Goal: Navigation & Orientation: Go to known website

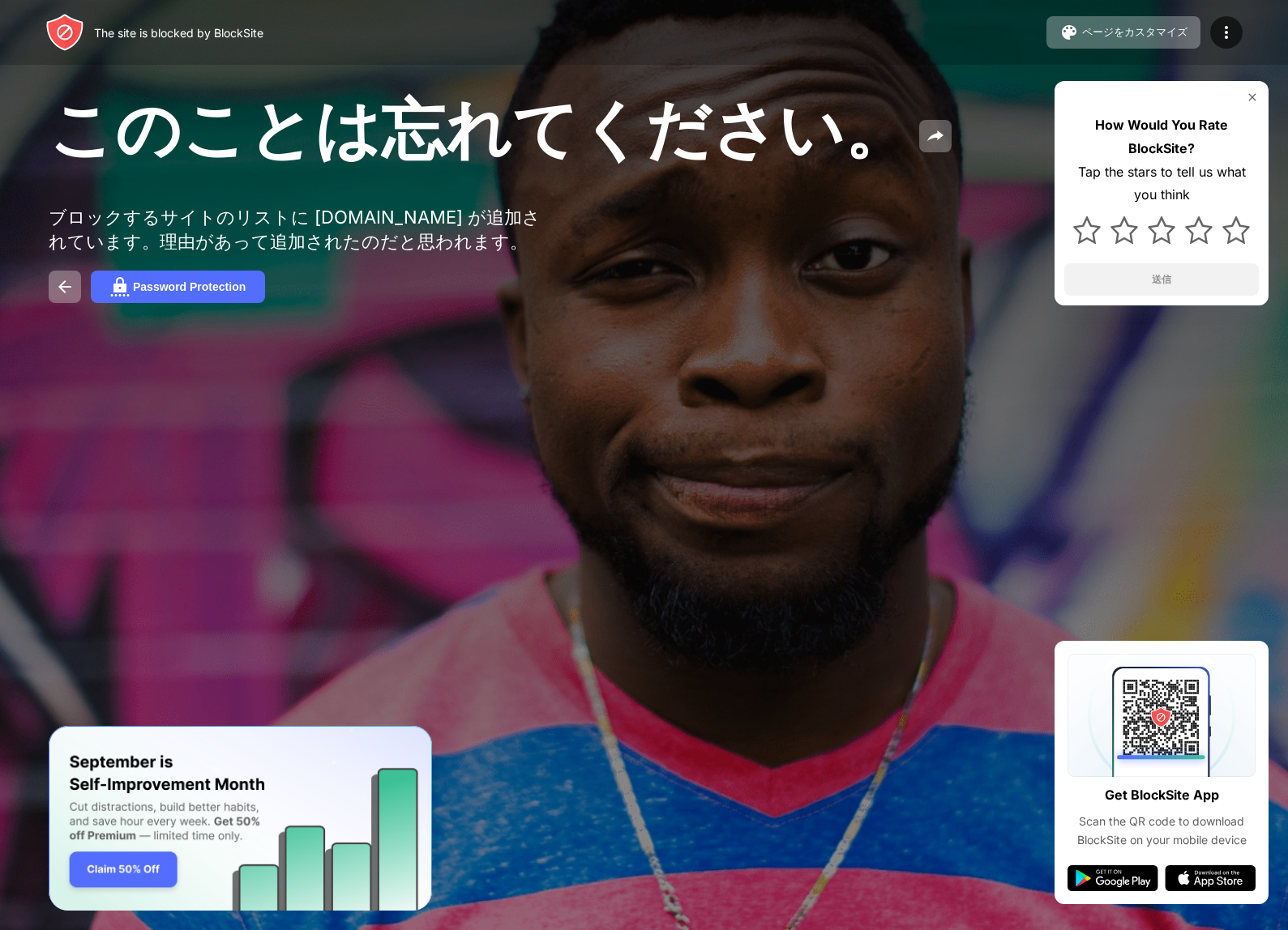
click at [580, 473] on div at bounding box center [644, 465] width 1288 height 930
